Goal: Task Accomplishment & Management: Manage account settings

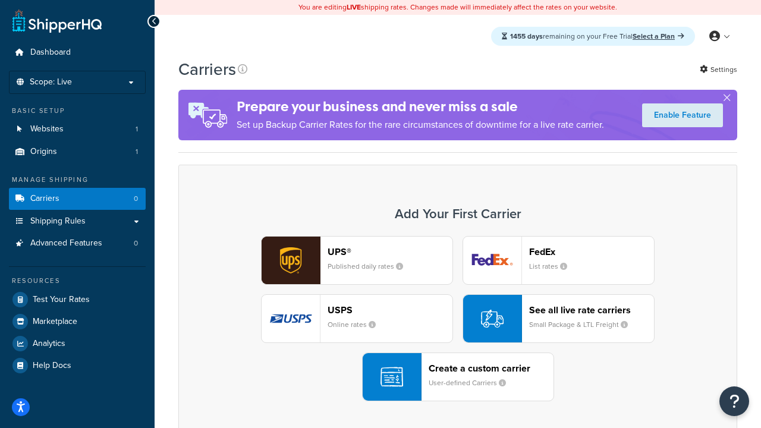
click at [458, 319] on div "UPS® Published daily rates FedEx List rates USPS Online rates See all live rate…" at bounding box center [458, 318] width 534 height 165
click at [592, 252] on header "FedEx" at bounding box center [591, 251] width 125 height 11
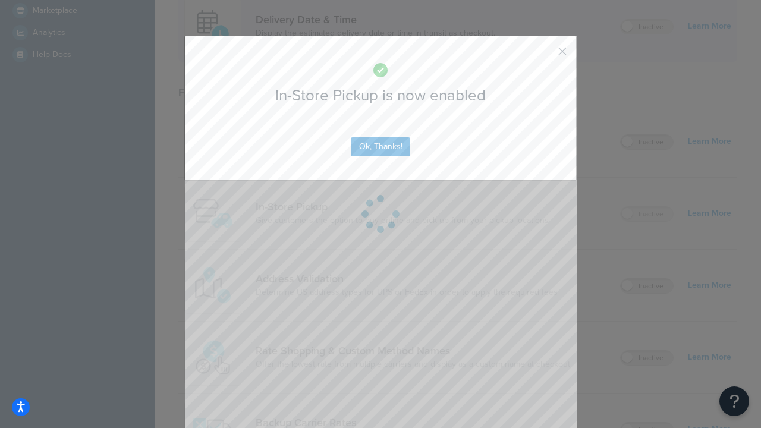
click at [545, 54] on button "button" at bounding box center [545, 55] width 3 height 3
